Goal: Task Accomplishment & Management: Manage account settings

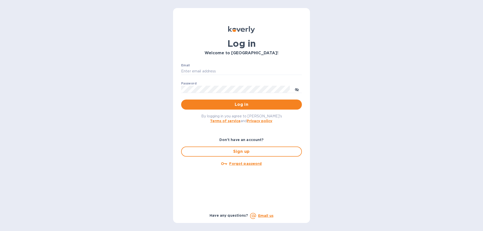
type input "[EMAIL_ADDRESS][DOMAIN_NAME]"
click at [250, 105] on span "Log in" at bounding box center [241, 105] width 113 height 6
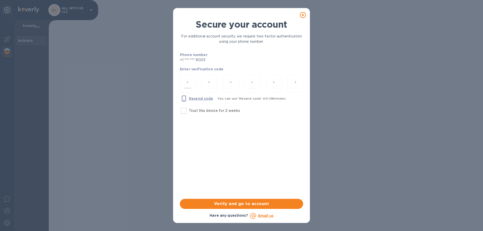
click at [188, 83] on input "number" at bounding box center [187, 83] width 7 height 9
click at [187, 112] on input "Trust this device for 2 weeks" at bounding box center [184, 111] width 11 height 11
checkbox input "true"
click at [189, 82] on input "number" at bounding box center [187, 83] width 7 height 9
type input "3"
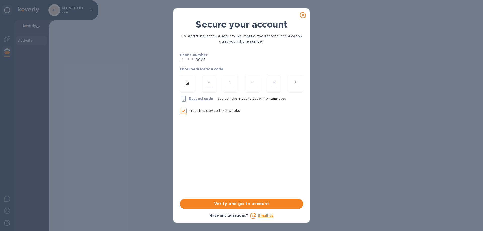
type input "5"
type input "3"
type input "2"
type input "8"
type input "4"
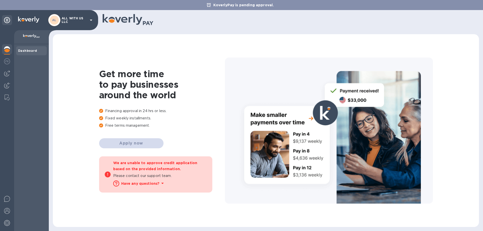
click at [134, 184] on b "Have any questions?" at bounding box center [140, 184] width 39 height 4
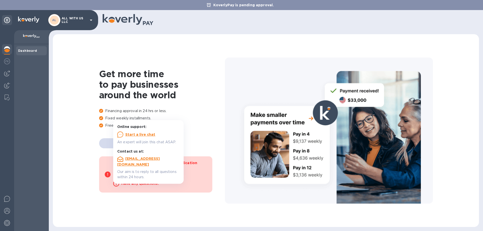
click at [210, 120] on p "Fixed weekly installments." at bounding box center [162, 118] width 126 height 5
click at [46, 86] on div "Dashboard" at bounding box center [31, 137] width 35 height 187
click at [105, 143] on div "Get more time to pay businesses around the world Financing approval in 24 hrs o…" at bounding box center [162, 131] width 126 height 124
click at [8, 61] on img at bounding box center [7, 61] width 6 height 6
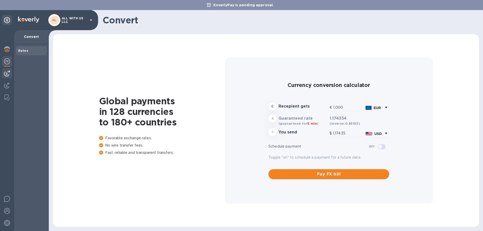
click at [8, 73] on img at bounding box center [7, 73] width 6 height 6
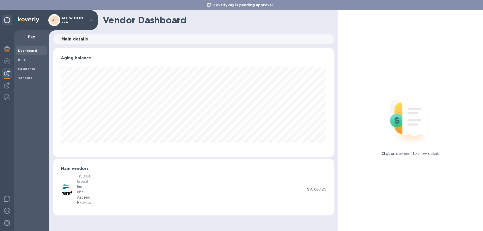
scroll to position [109, 280]
click at [9, 85] on img at bounding box center [7, 86] width 6 height 6
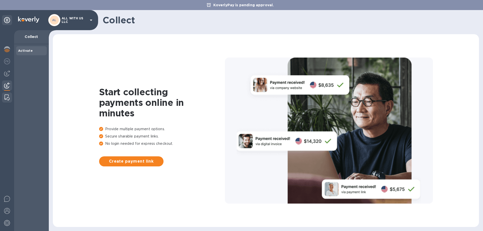
click at [5, 97] on div at bounding box center [7, 98] width 9 height 10
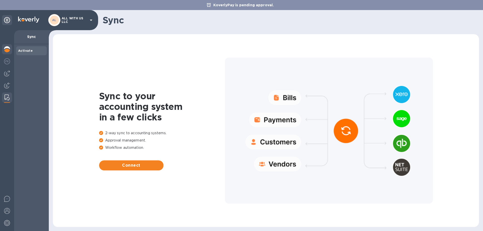
click at [8, 53] on div at bounding box center [7, 49] width 10 height 11
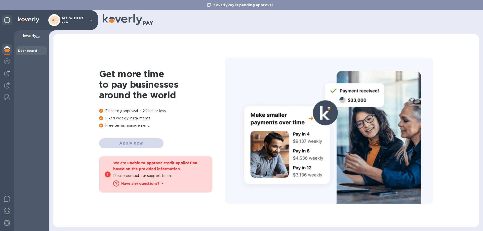
click at [143, 183] on b "Have any questions?" at bounding box center [140, 184] width 39 height 4
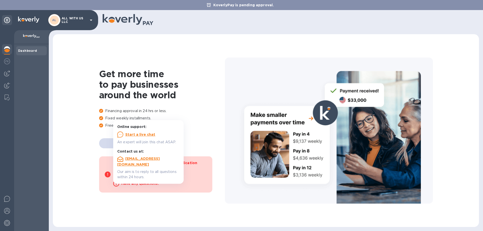
click at [143, 135] on u "Start a live chat" at bounding box center [140, 135] width 30 height 4
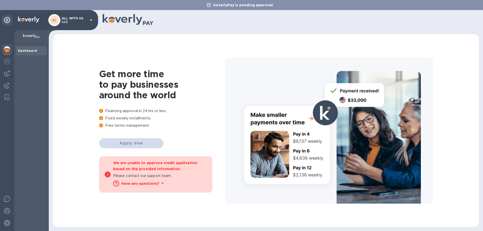
click at [25, 56] on div "Dashboard" at bounding box center [31, 137] width 35 height 187
click at [27, 52] on b "Dashboard" at bounding box center [27, 51] width 19 height 4
click at [92, 17] on div "AL ALL WITH US LLC" at bounding box center [71, 20] width 46 height 12
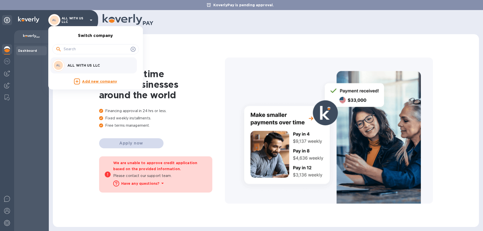
click at [8, 74] on div at bounding box center [241, 115] width 483 height 231
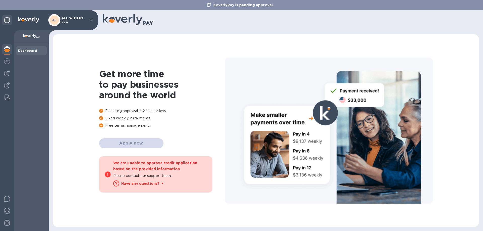
click at [7, 74] on img at bounding box center [7, 73] width 6 height 6
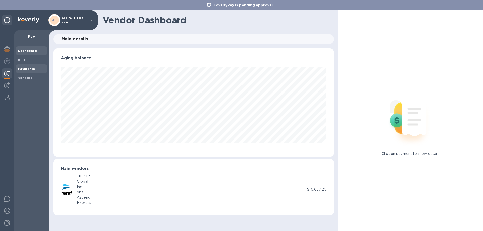
scroll to position [109, 280]
click at [23, 60] on b "Bills" at bounding box center [22, 60] width 8 height 4
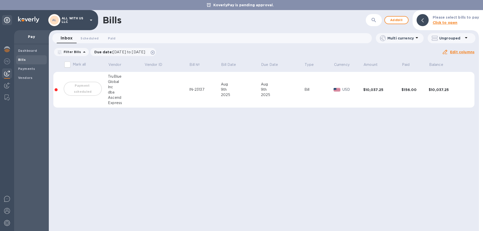
click at [316, 87] on td "Bill" at bounding box center [319, 90] width 29 height 36
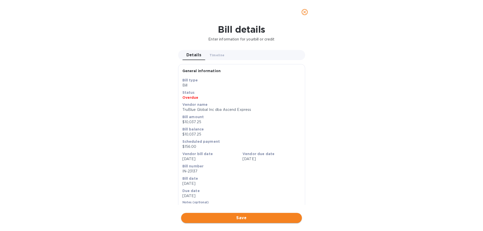
click at [244, 217] on span "Save" at bounding box center [241, 218] width 113 height 6
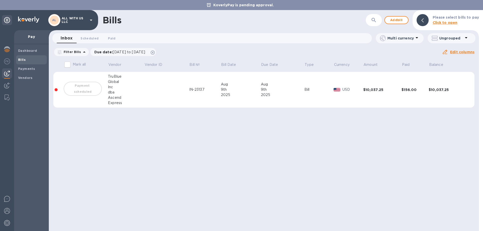
click at [81, 90] on div "Payment scheduled" at bounding box center [83, 89] width 40 height 16
click at [67, 63] on input "Mark all" at bounding box center [67, 64] width 11 height 11
checkbox input "false"
click at [35, 69] on span "Payments" at bounding box center [31, 68] width 27 height 5
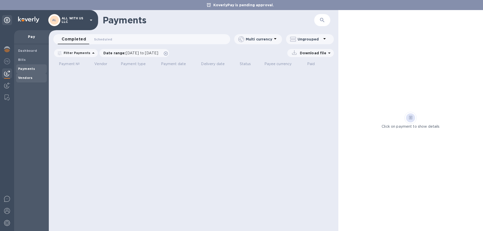
click at [36, 82] on div "Vendors" at bounding box center [31, 78] width 31 height 9
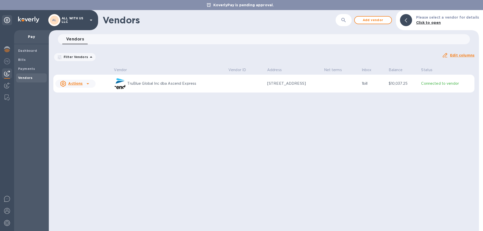
click at [83, 85] on div "Actions" at bounding box center [71, 84] width 24 height 8
click at [23, 60] on div at bounding box center [241, 115] width 483 height 231
click at [24, 59] on b "Bills" at bounding box center [22, 60] width 8 height 4
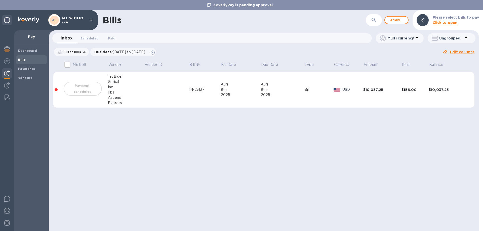
click at [175, 89] on td at bounding box center [166, 90] width 45 height 36
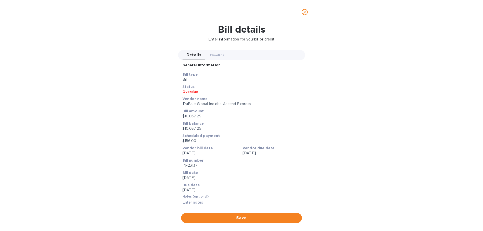
scroll to position [9, 0]
click at [337, 138] on div "Bill details Enter information for your bill or credit Details 0 Timeline 0 Gen…" at bounding box center [241, 127] width 483 height 207
click at [304, 11] on icon "close" at bounding box center [304, 12] width 3 height 3
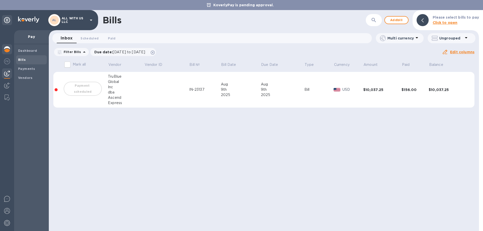
click at [10, 51] on img at bounding box center [7, 49] width 6 height 6
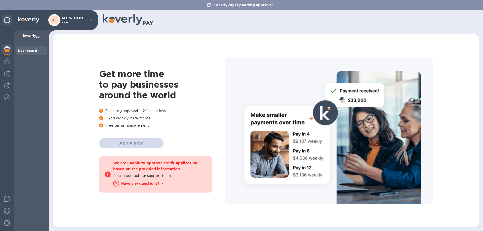
click at [136, 184] on b "Have any questions?" at bounding box center [140, 184] width 39 height 4
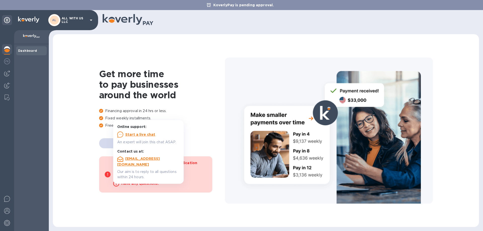
click at [140, 133] on u "Start a live chat" at bounding box center [140, 135] width 30 height 4
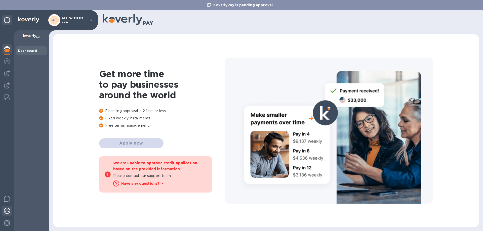
click at [6, 208] on div at bounding box center [7, 211] width 10 height 11
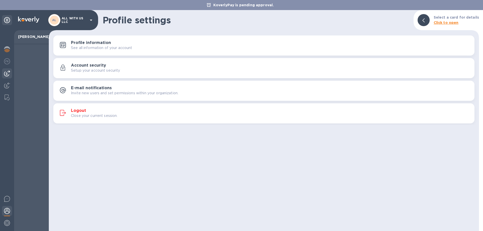
click at [7, 71] on img at bounding box center [7, 73] width 6 height 6
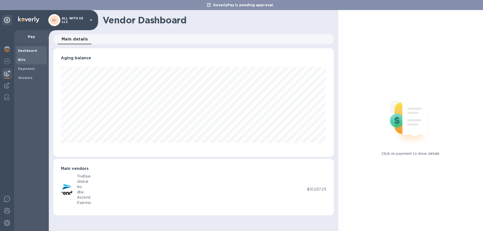
scroll to position [109, 280]
click at [33, 58] on span "Bills" at bounding box center [31, 59] width 27 height 5
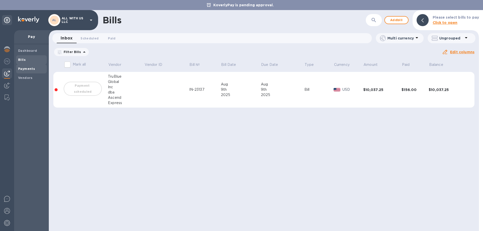
click at [33, 70] on b "Payments" at bounding box center [26, 69] width 17 height 4
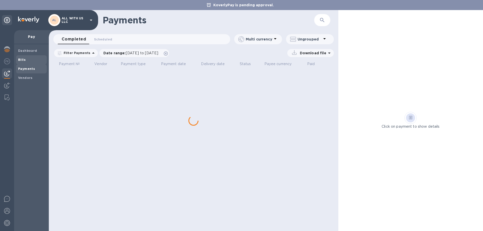
click at [26, 59] on span "Bills" at bounding box center [31, 59] width 27 height 5
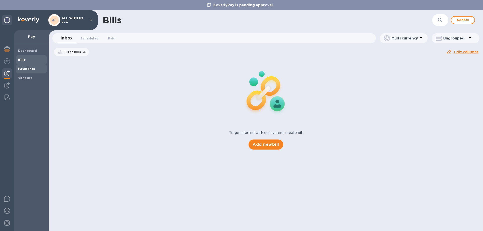
click at [35, 68] on span "Payments" at bounding box center [31, 68] width 27 height 5
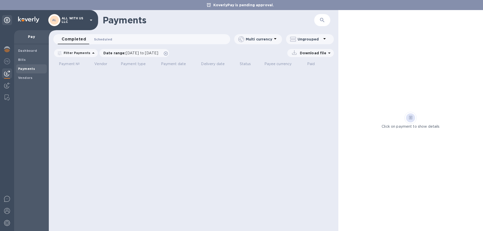
click at [102, 41] on span "Scheduled 0" at bounding box center [103, 39] width 18 height 5
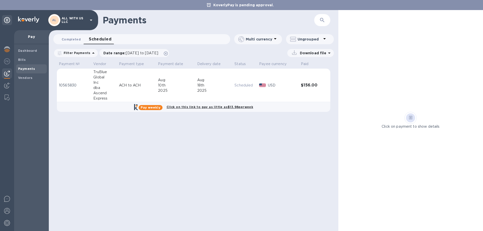
click at [68, 40] on span "Completed 0" at bounding box center [71, 39] width 19 height 5
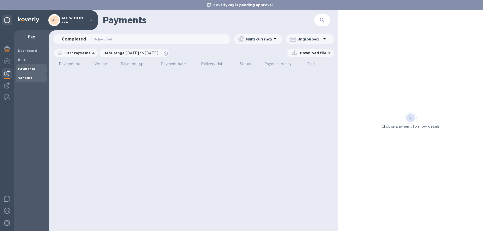
click at [26, 76] on b "Vendors" at bounding box center [25, 78] width 15 height 4
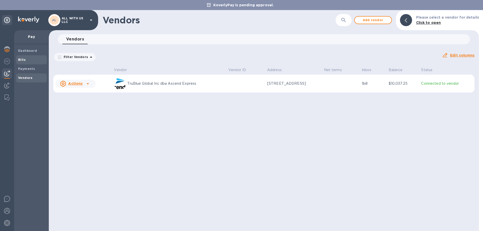
click at [26, 57] on span "Bills" at bounding box center [31, 59] width 27 height 5
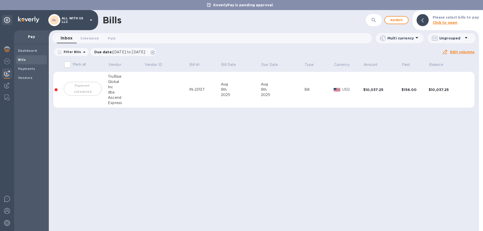
click at [83, 85] on div "Payment scheduled" at bounding box center [83, 89] width 40 height 16
click at [316, 92] on div "Bill" at bounding box center [319, 89] width 29 height 5
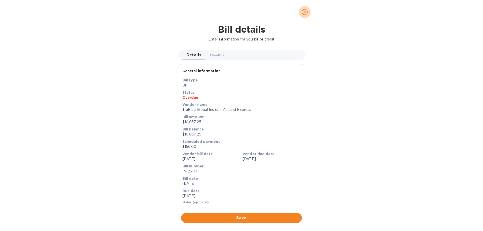
click at [304, 11] on icon "close" at bounding box center [304, 12] width 3 height 3
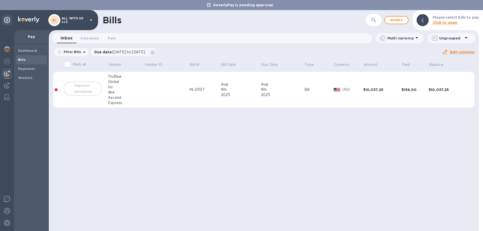
click at [454, 21] on b "Click to open" at bounding box center [445, 23] width 25 height 4
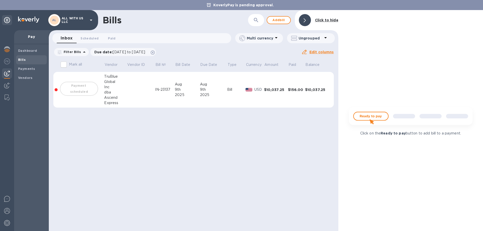
click at [315, 95] on td "$10,037.25" at bounding box center [317, 90] width 24 height 36
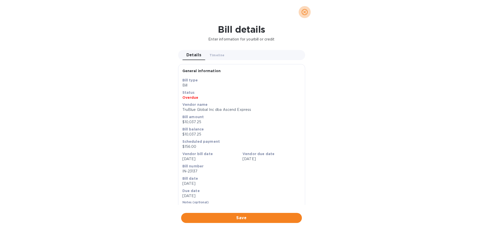
click at [305, 12] on icon "close" at bounding box center [304, 12] width 3 height 3
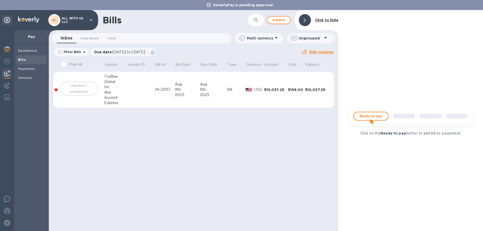
click at [302, 86] on td "$156.00" at bounding box center [296, 90] width 17 height 36
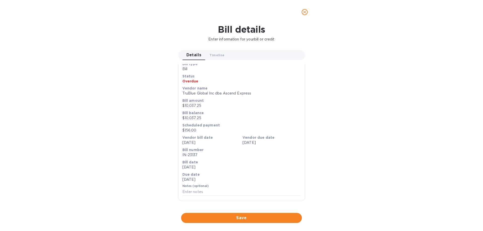
scroll to position [151, 0]
click at [305, 12] on icon "close" at bounding box center [304, 12] width 3 height 3
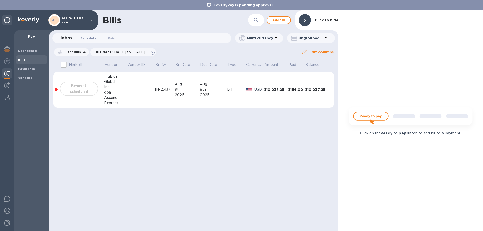
click at [94, 40] on span "Scheduled 0" at bounding box center [90, 38] width 18 height 5
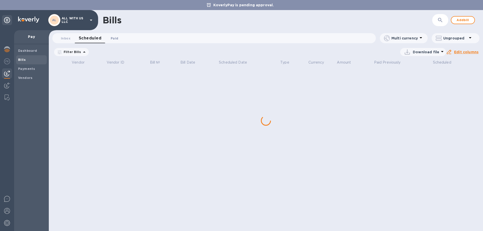
click at [116, 42] on button "Paid 0" at bounding box center [114, 38] width 18 height 10
click at [66, 36] on span "Inbox 0" at bounding box center [66, 38] width 10 height 5
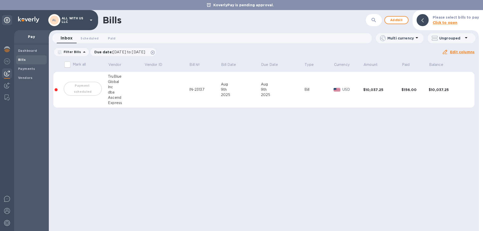
click at [79, 89] on div "Payment scheduled" at bounding box center [83, 89] width 40 height 16
click at [149, 90] on td at bounding box center [166, 90] width 45 height 36
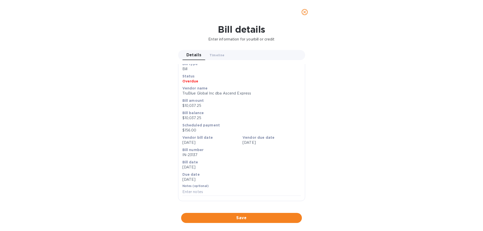
scroll to position [19, 0]
click at [306, 15] on span "close" at bounding box center [305, 12] width 6 height 6
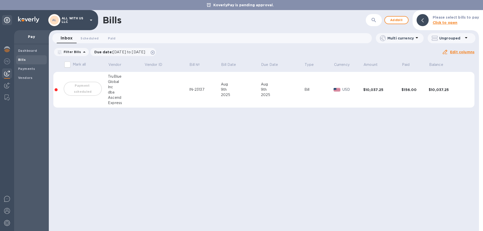
scroll to position [9, 0]
click at [9, 49] on img at bounding box center [7, 49] width 6 height 6
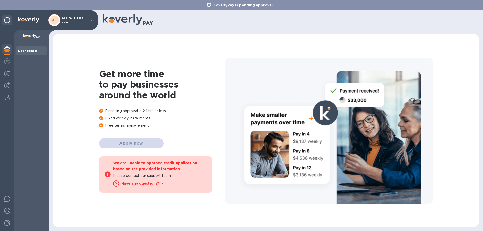
click at [8, 20] on icon at bounding box center [7, 20] width 6 height 6
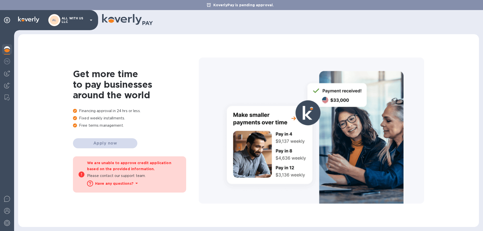
click at [145, 174] on p "Please contact our support team." at bounding box center [134, 175] width 94 height 5
click at [105, 144] on div "Get more time to pay businesses around the world Financing approval in 24 hrs o…" at bounding box center [136, 131] width 126 height 124
click at [103, 110] on p "Financing approval in 24 hrs or less." at bounding box center [136, 111] width 126 height 5
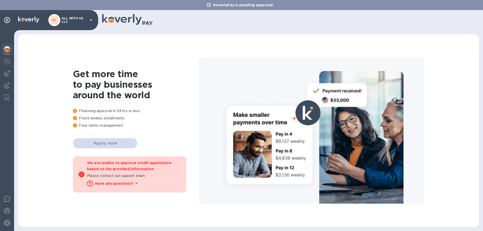
click at [145, 110] on p "Financing approval in 24 hrs or less." at bounding box center [136, 111] width 126 height 5
drag, startPoint x: 129, startPoint y: 120, endPoint x: 84, endPoint y: 125, distance: 45.3
click at [76, 116] on p "Fixed weekly installments." at bounding box center [136, 118] width 126 height 5
drag, startPoint x: 140, startPoint y: 128, endPoint x: 56, endPoint y: 124, distance: 84.2
click at [56, 124] on div "Get more time to pay businesses around the world Financing approval in 24 hrs o…" at bounding box center [248, 130] width 451 height 183
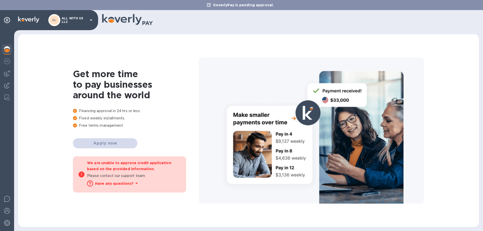
click at [270, 186] on div at bounding box center [312, 131] width 226 height 147
